Goal: Find contact information: Find contact information

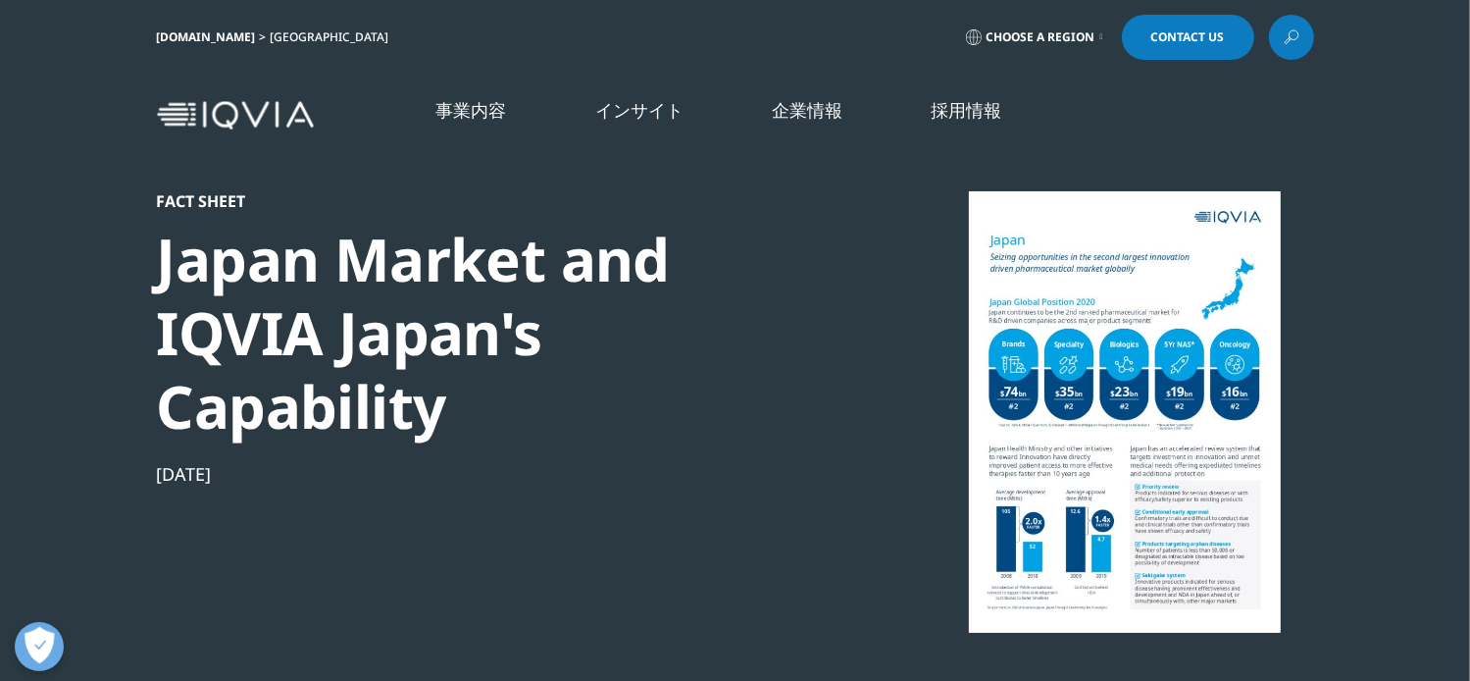
click at [1032, 44] on span "Choose a Region" at bounding box center [1041, 37] width 109 height 16
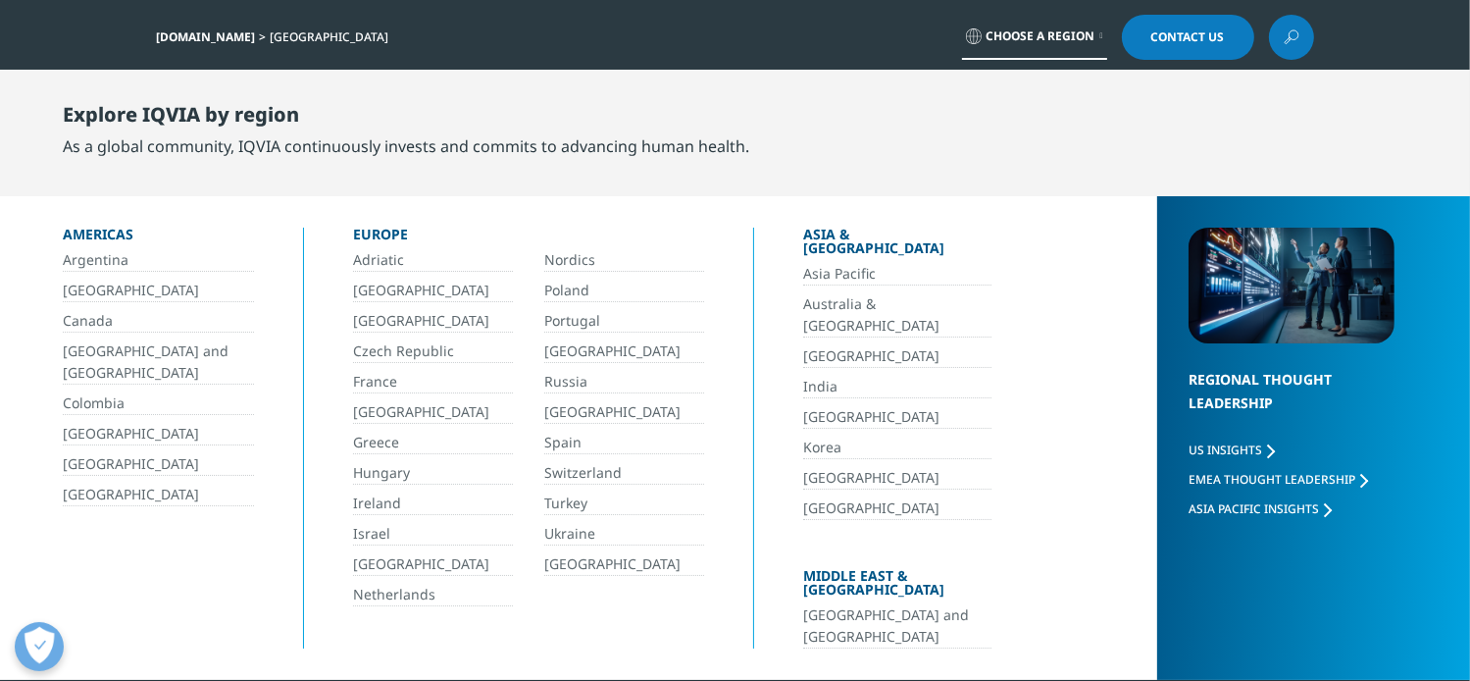
click at [818, 406] on link "[GEOGRAPHIC_DATA]" at bounding box center [897, 417] width 188 height 23
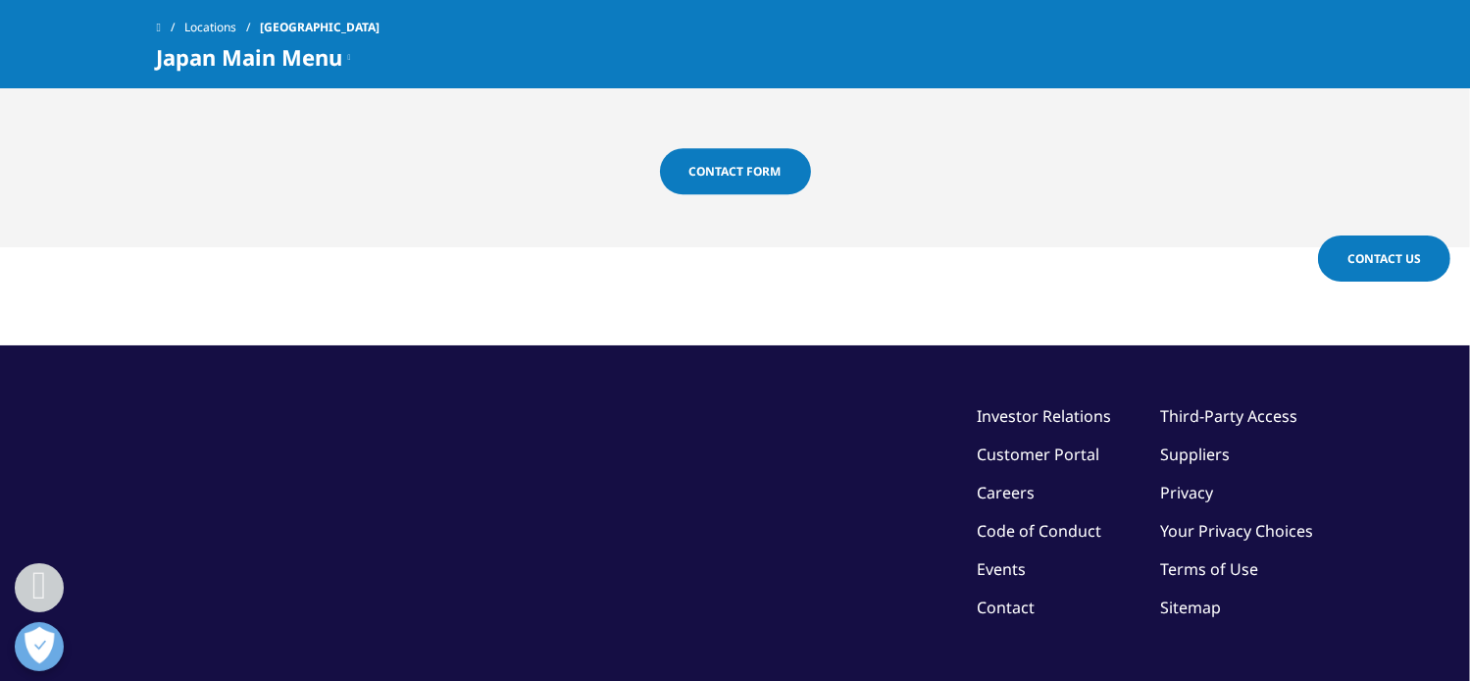
scroll to position [5081, 0]
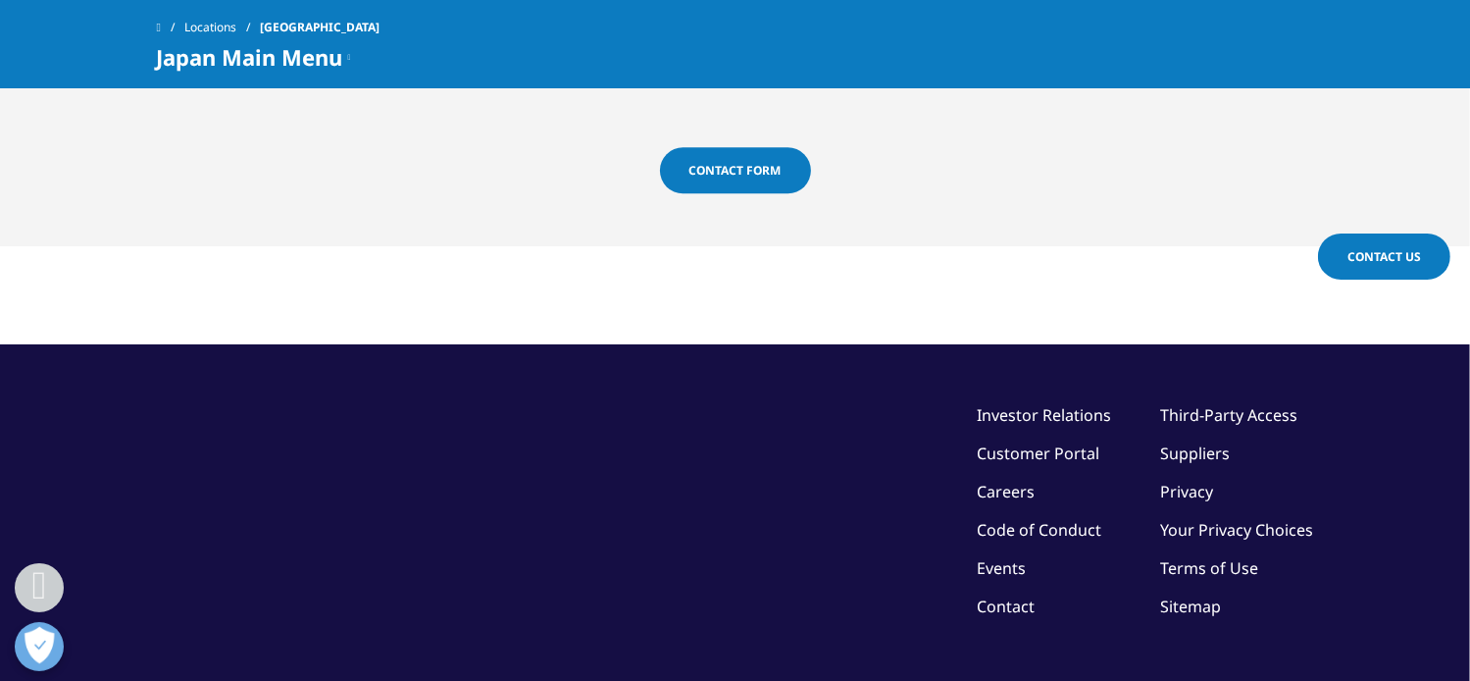
click at [997, 595] on link "Contact" at bounding box center [1007, 606] width 58 height 22
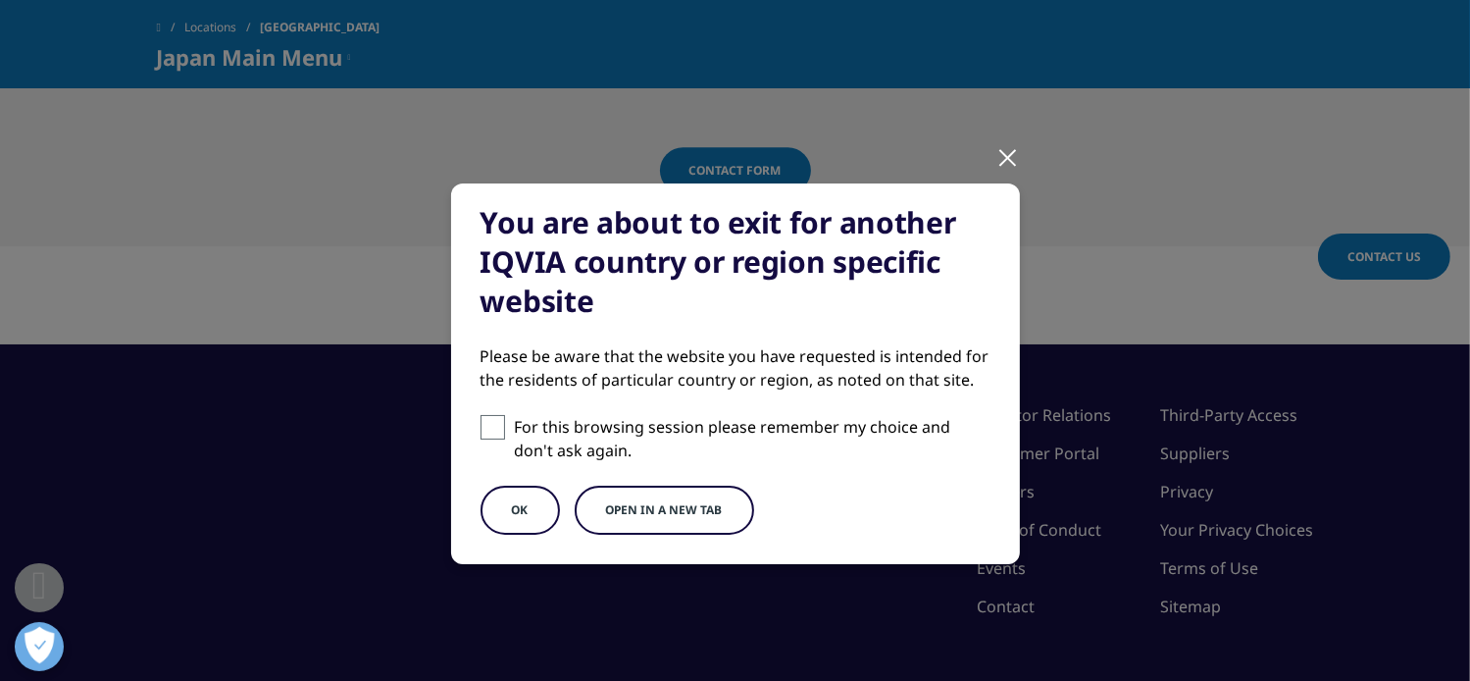
click at [504, 504] on button "OK" at bounding box center [520, 510] width 79 height 49
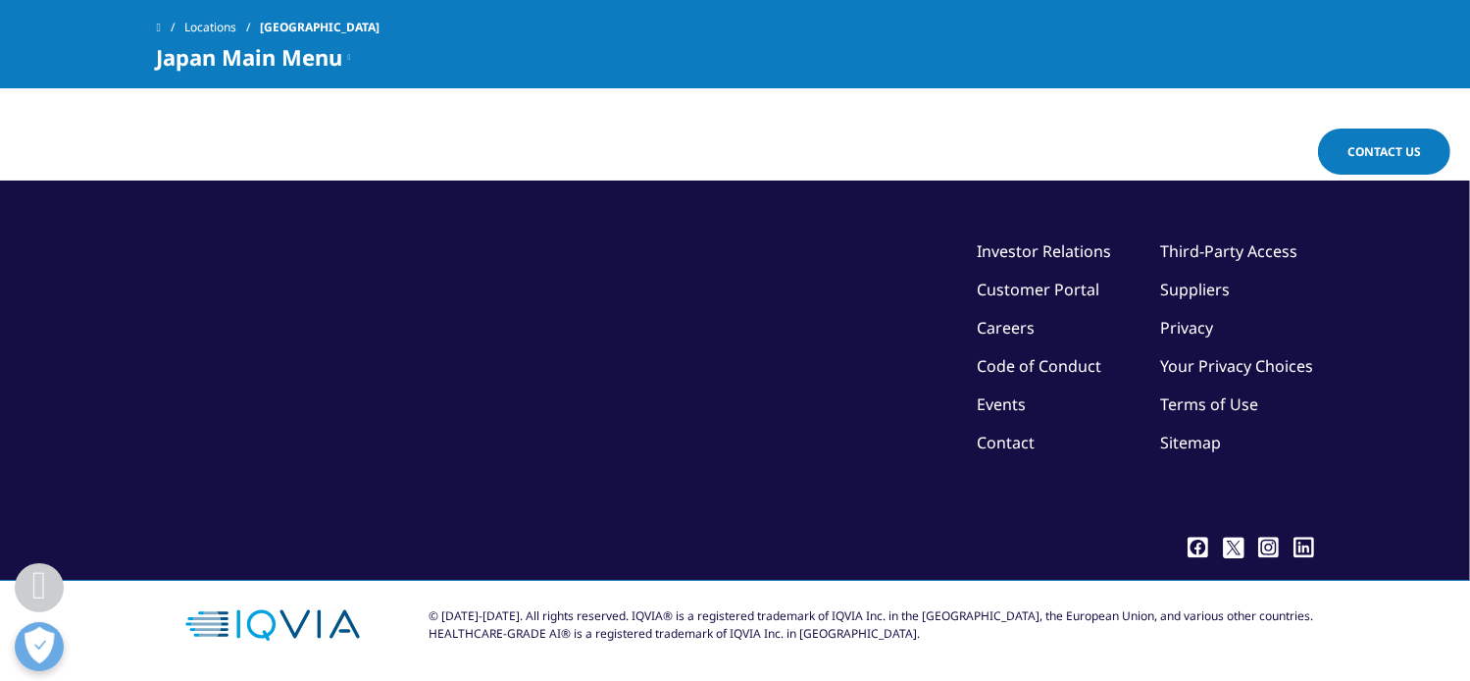
click at [1018, 318] on link "Careers" at bounding box center [1007, 328] width 58 height 22
